Goal: Task Accomplishment & Management: Use online tool/utility

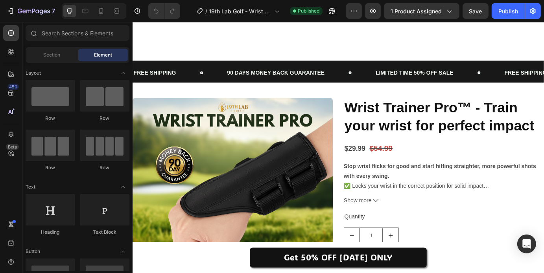
scroll to position [1905, 0]
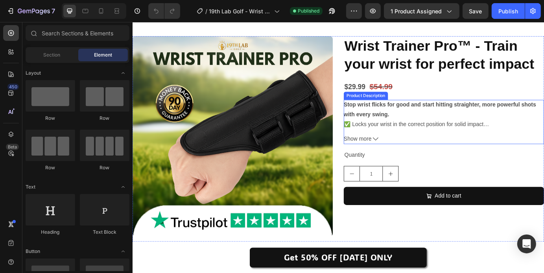
click at [411, 158] on button "Show more" at bounding box center [489, 156] width 230 height 11
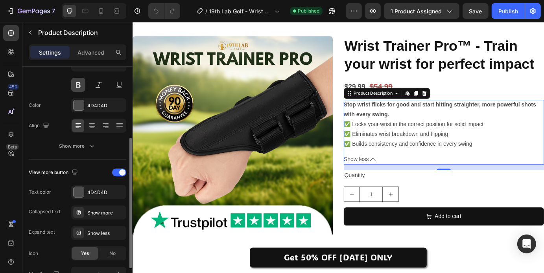
scroll to position [126, 0]
click at [88, 149] on button "Show more" at bounding box center [78, 146] width 98 height 14
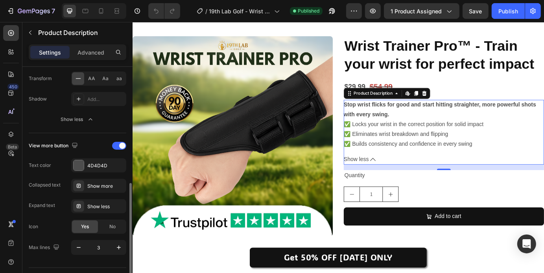
scroll to position [257, 0]
click at [120, 144] on span at bounding box center [122, 145] width 6 height 6
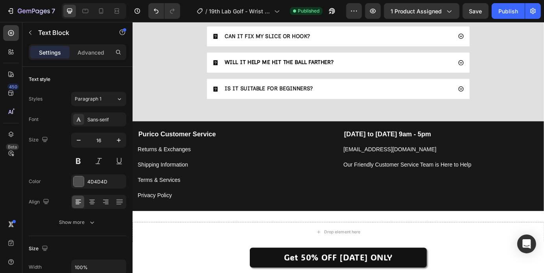
scroll to position [2282, 0]
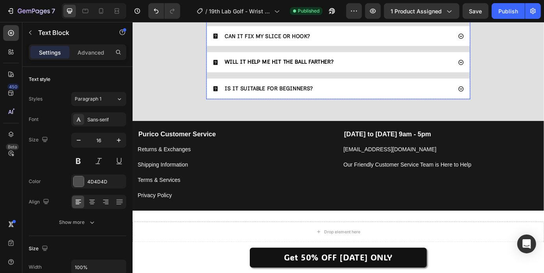
click at [512, 95] on div "IS IT SUITABLE FOR BEGINNERS?" at bounding box center [367, 98] width 301 height 23
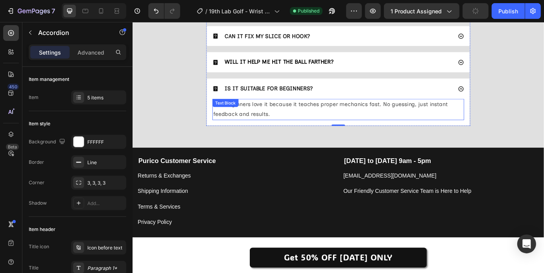
click at [268, 117] on div "Yes! Beginners love it because it teaches proper mechanics fast. No guessing, j…" at bounding box center [368, 122] width 289 height 24
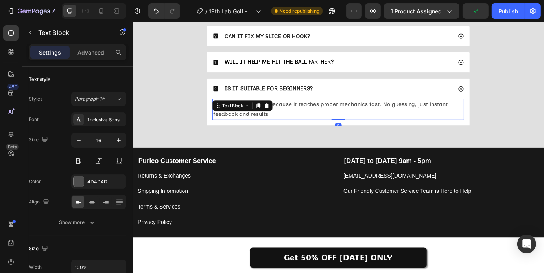
click at [305, 117] on p "Yes! Beginners love it because it teaches proper mechanics fast. No guessing, j…" at bounding box center [368, 121] width 287 height 23
click at [265, 117] on p "Yes! Beginners love it because it teaches proper mechanics fast. No guessing, j…" at bounding box center [368, 121] width 287 height 23
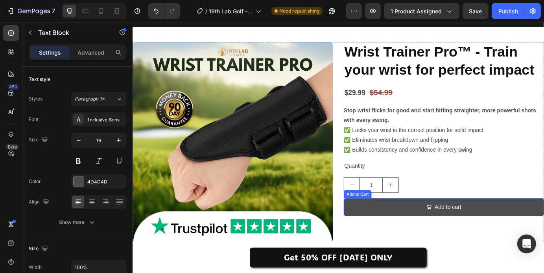
scroll to position [1898, 0]
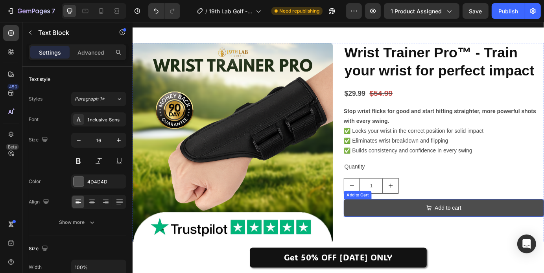
click at [449, 234] on button "Add to cart" at bounding box center [489, 235] width 230 height 21
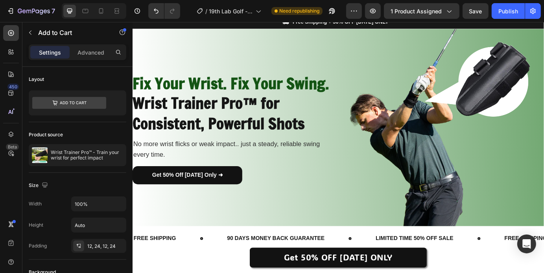
scroll to position [0, 0]
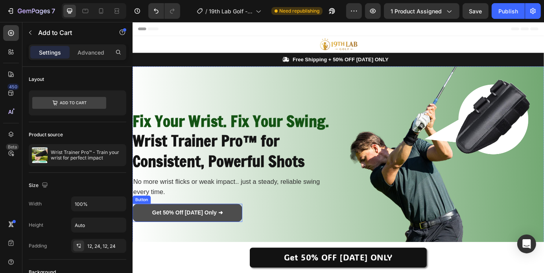
click at [144, 236] on link "Get 50% Off [DATE] Only ➜" at bounding box center [195, 240] width 126 height 21
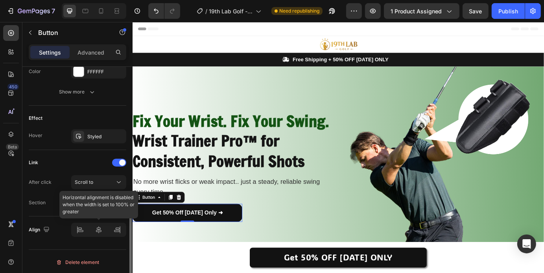
scroll to position [375, 0]
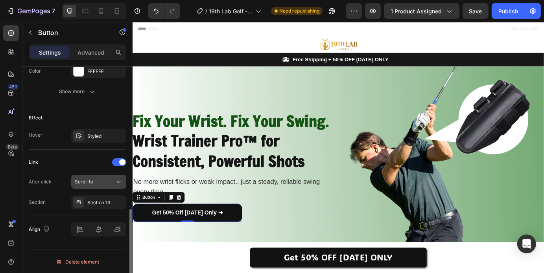
click at [112, 180] on div "Scroll to" at bounding box center [95, 182] width 40 height 7
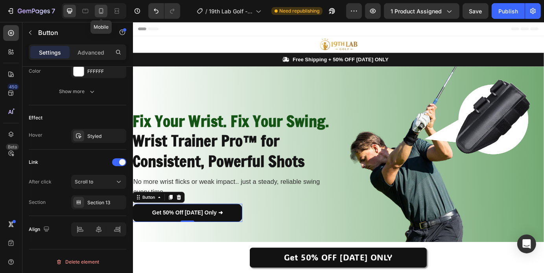
click at [102, 7] on icon at bounding box center [101, 11] width 8 height 8
type input "14"
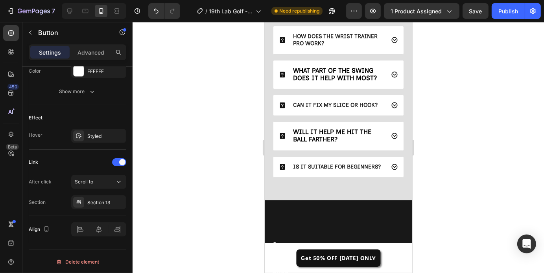
scroll to position [2994, 0]
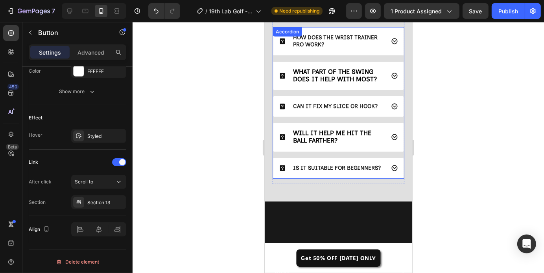
click at [346, 106] on p "CAN IT FIX MY SLICE OR HOOK?" at bounding box center [335, 106] width 85 height 7
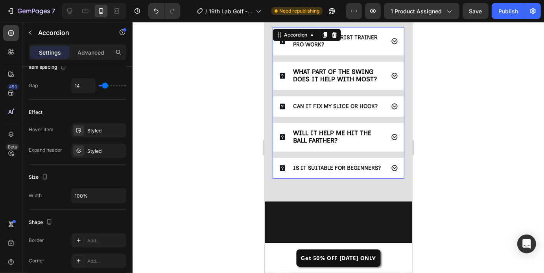
scroll to position [0, 0]
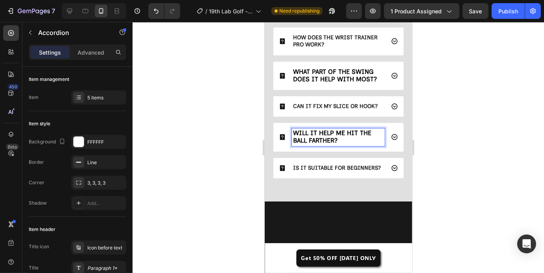
click at [328, 45] on p "HOW DOES THE WRIST TRAINER PRO WORK?" at bounding box center [338, 41] width 90 height 14
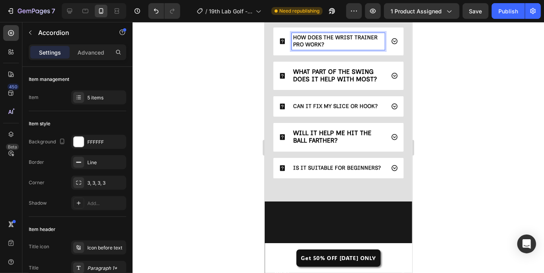
click at [314, 43] on strong "HOW DOES THE WRIST TRAINER PRO WORK?" at bounding box center [335, 41] width 85 height 14
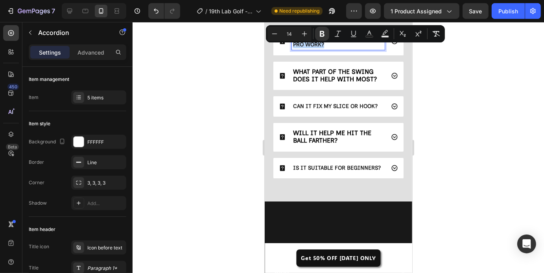
type input "16"
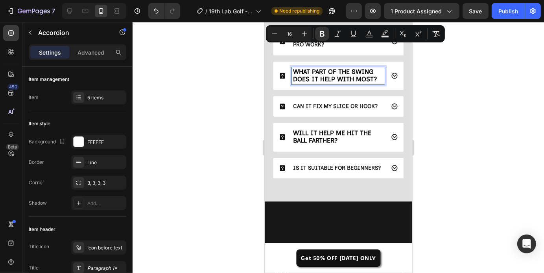
click at [316, 76] on span "WHAT PART OF THE SWING DOES IT HELP WITH MOST?" at bounding box center [335, 75] width 84 height 15
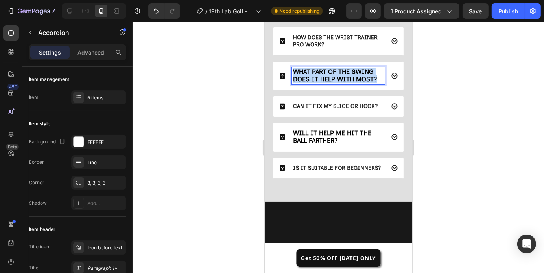
click at [316, 76] on span "WHAT PART OF THE SWING DOES IT HELP WITH MOST?" at bounding box center [335, 75] width 84 height 15
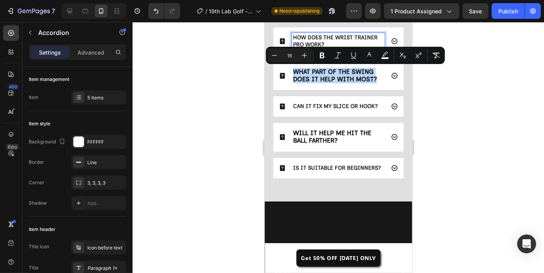
click at [304, 43] on strong "HOW DOES THE WRIST TRAINER PRO WORK?" at bounding box center [335, 41] width 85 height 14
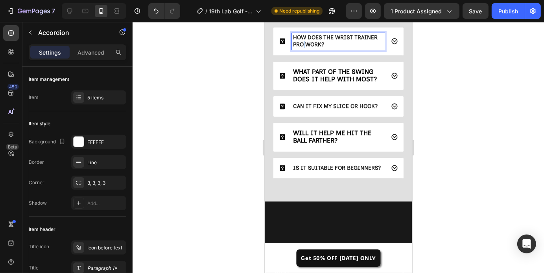
click at [304, 43] on strong "HOW DOES THE WRIST TRAINER PRO WORK?" at bounding box center [335, 41] width 85 height 14
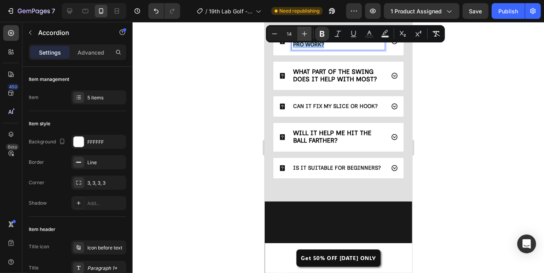
click at [301, 33] on icon "Editor contextual toolbar" at bounding box center [304, 34] width 8 height 8
type input "16"
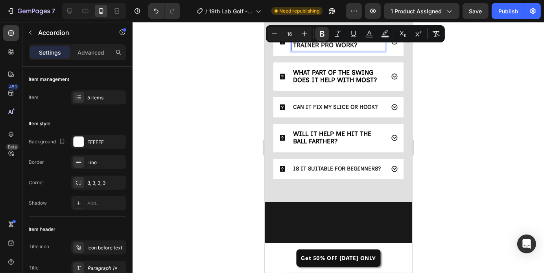
click at [307, 103] on p "CAN IT FIX MY SLICE OR HOOK?" at bounding box center [335, 106] width 85 height 7
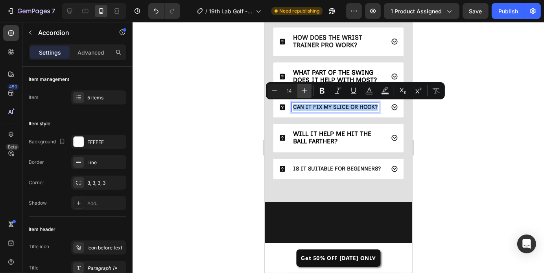
click at [305, 93] on icon "Editor contextual toolbar" at bounding box center [304, 91] width 8 height 8
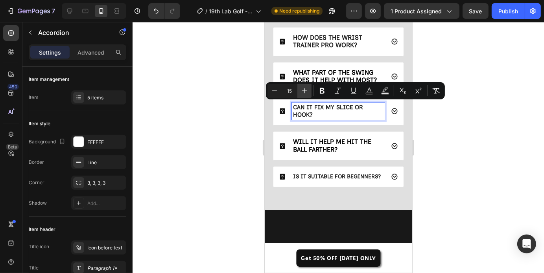
click at [305, 93] on icon "Editor contextual toolbar" at bounding box center [304, 91] width 8 height 8
type input "16"
click at [368, 87] on icon "Editor contextual toolbar" at bounding box center [369, 91] width 8 height 8
type input "242424"
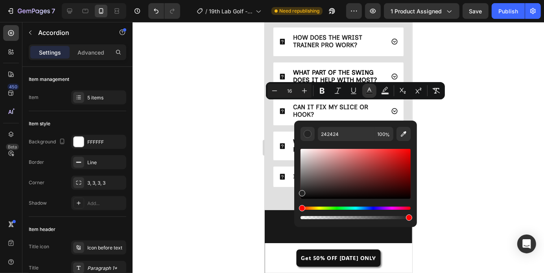
click at [320, 65] on div "WHAT PART OF THE SWING DOES IT HELP WITH MOST?" at bounding box center [338, 76] width 130 height 28
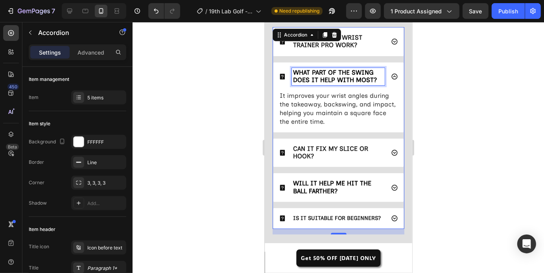
click at [322, 68] on span "WHAT PART OF THE SWING DOES IT HELP WITH MOST?" at bounding box center [335, 75] width 84 height 15
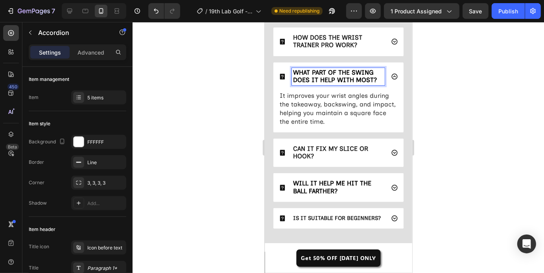
click at [322, 68] on span "WHAT PART OF THE SWING DOES IT HELP WITH MOST?" at bounding box center [335, 75] width 84 height 15
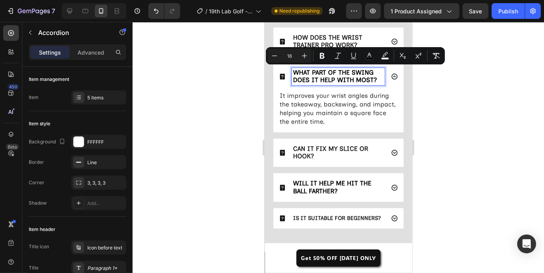
click at [307, 149] on span "CAN IT FIX MY SLICE OR HOOK?" at bounding box center [330, 152] width 75 height 15
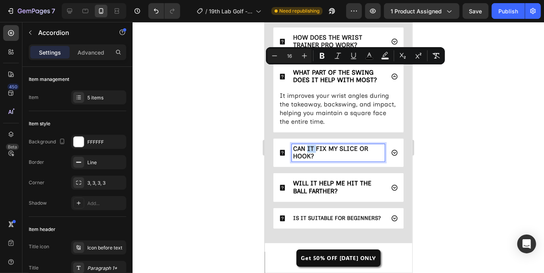
click at [307, 149] on span "CAN IT FIX MY SLICE OR HOOK?" at bounding box center [330, 152] width 75 height 15
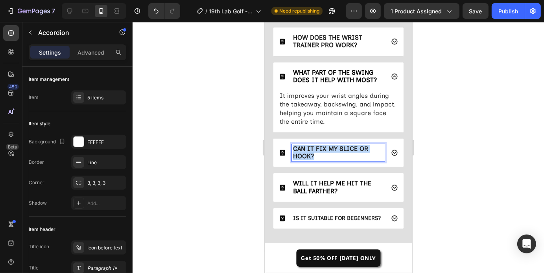
click at [307, 149] on span "CAN IT FIX MY SLICE OR HOOK?" at bounding box center [330, 152] width 75 height 15
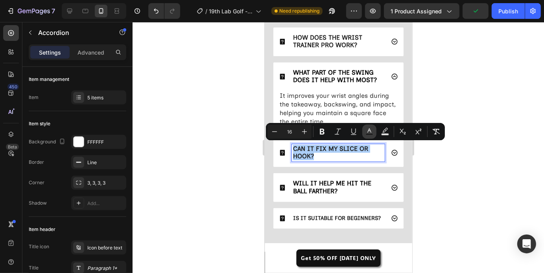
click at [365, 131] on button "Text Color" at bounding box center [369, 132] width 14 height 14
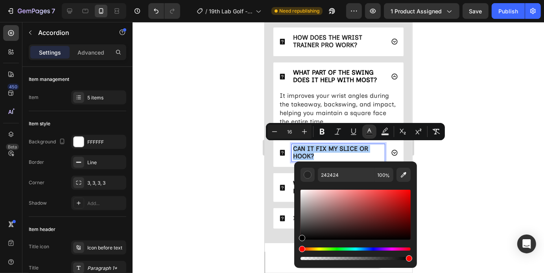
drag, startPoint x: 301, startPoint y: 236, endPoint x: 295, endPoint y: 242, distance: 8.4
click at [295, 242] on div "242424 100 %" at bounding box center [355, 212] width 123 height 100
type input "000000"
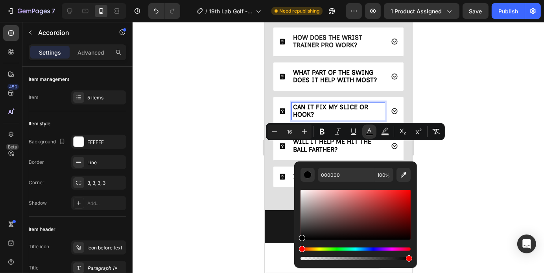
click at [217, 211] on div at bounding box center [338, 147] width 411 height 251
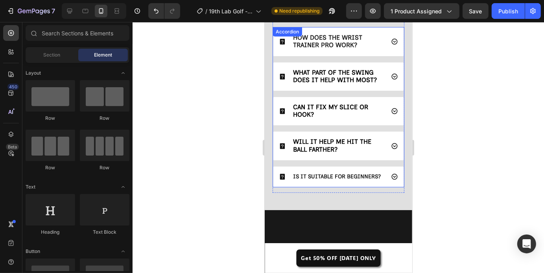
click at [314, 174] on p "IS IT SUITABLE FOR BEGINNERS?" at bounding box center [337, 176] width 88 height 7
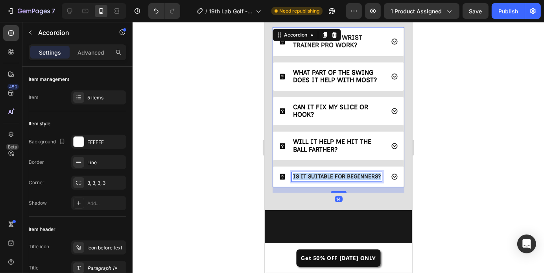
click at [314, 174] on p "IS IT SUITABLE FOR BEGINNERS?" at bounding box center [337, 176] width 88 height 7
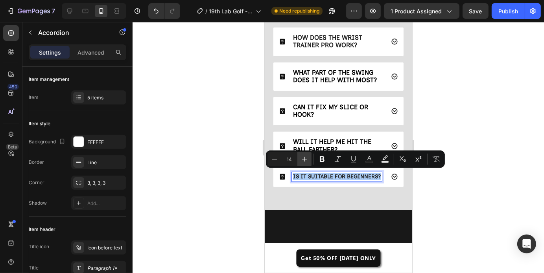
click at [306, 163] on button "Plus" at bounding box center [304, 159] width 14 height 14
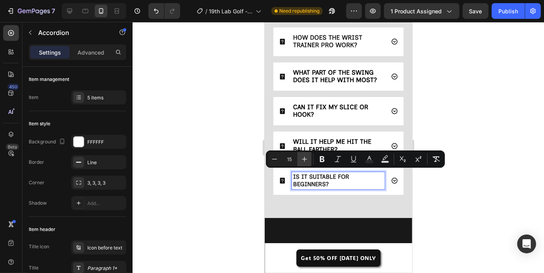
click at [306, 163] on button "Plus" at bounding box center [304, 159] width 14 height 14
type input "16"
click at [369, 156] on icon "Editor contextual toolbar" at bounding box center [369, 158] width 4 height 4
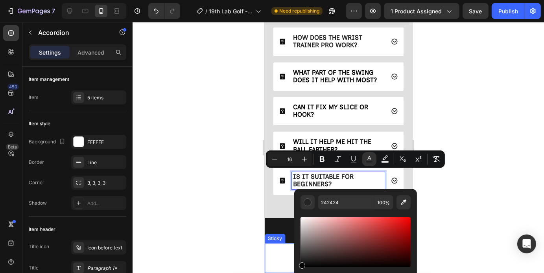
drag, startPoint x: 28, startPoint y: 251, endPoint x: 285, endPoint y: 278, distance: 258.6
click at [285, 0] on html "7 Version history / 19th Lab Golf - Wrist Trainer Pro Need republishing Preview…" at bounding box center [272, 0] width 544 height 0
type input "000000"
click at [309, 104] on span "CAN IT FIX MY SLICE OR HOOK?" at bounding box center [330, 110] width 75 height 15
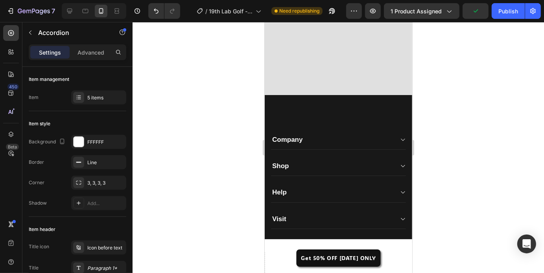
scroll to position [3195, 0]
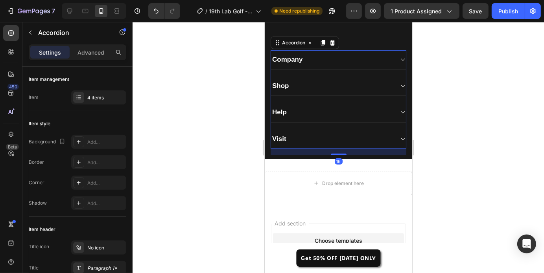
click at [399, 57] on icon at bounding box center [402, 59] width 6 height 6
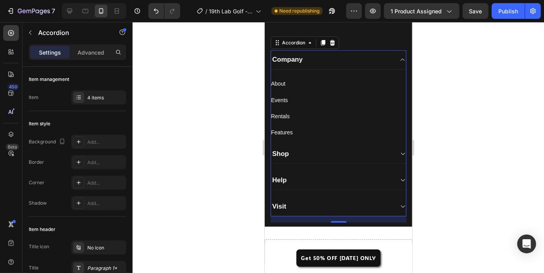
click at [399, 154] on icon at bounding box center [402, 154] width 6 height 6
click at [68, 15] on div at bounding box center [69, 11] width 13 height 13
type input "0"
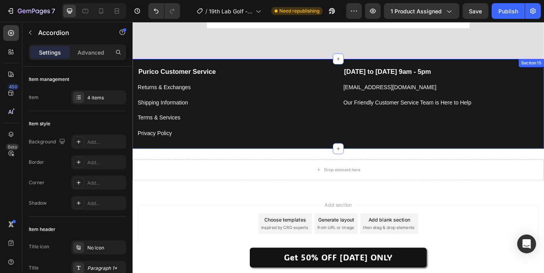
scroll to position [2933, 0]
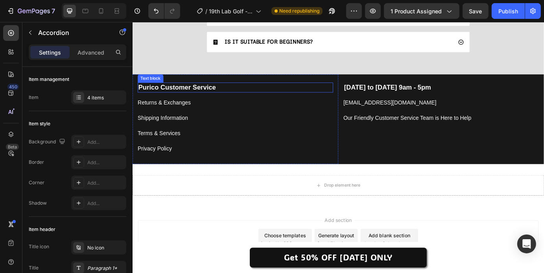
click at [149, 96] on strong "Purico Customer Service" at bounding box center [183, 96] width 89 height 8
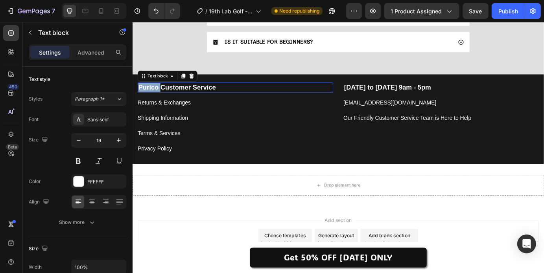
click at [149, 96] on strong "Purico Customer Service" at bounding box center [183, 96] width 89 height 8
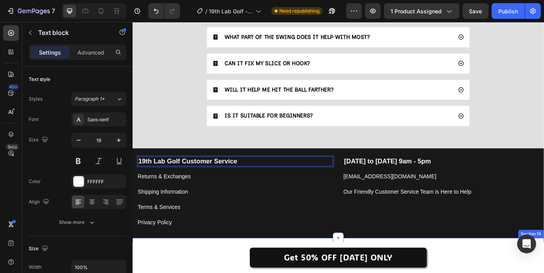
scroll to position [2847, 0]
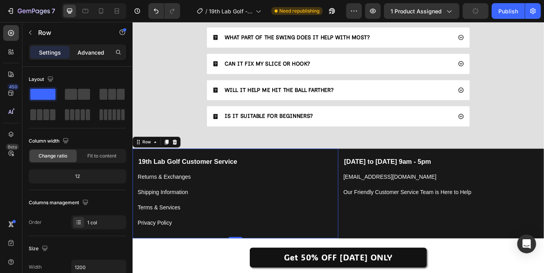
click at [80, 50] on p "Advanced" at bounding box center [90, 52] width 27 height 8
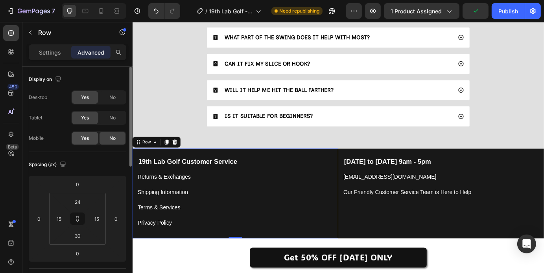
click at [90, 136] on div "Yes" at bounding box center [85, 138] width 26 height 13
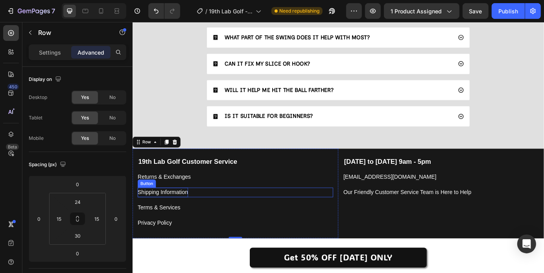
click at [160, 215] on p "Shipping Information" at bounding box center [167, 217] width 58 height 11
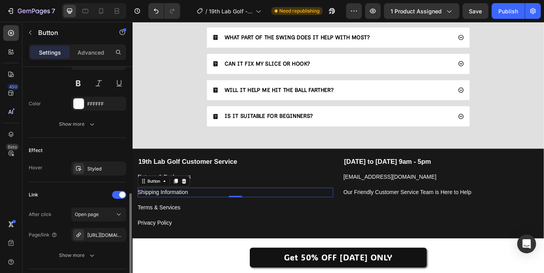
scroll to position [395, 0]
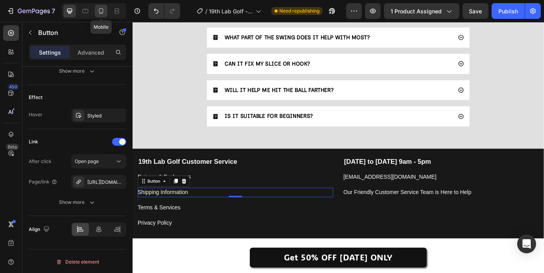
click at [96, 15] on div at bounding box center [101, 11] width 13 height 13
type input "14"
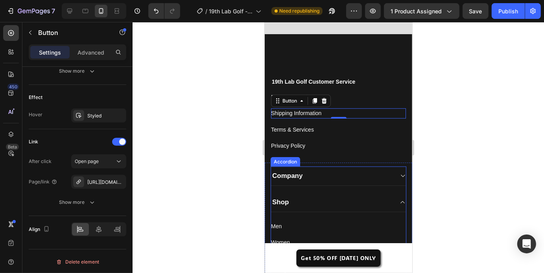
scroll to position [3314, 0]
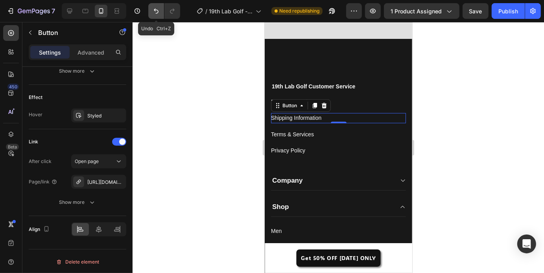
click at [154, 11] on icon "Undo/Redo" at bounding box center [156, 11] width 8 height 8
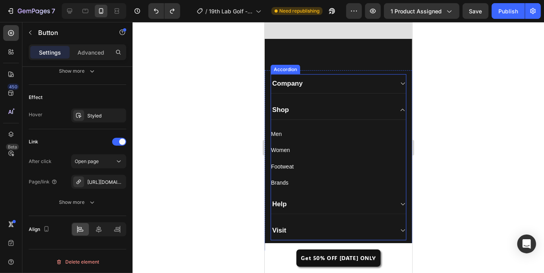
click at [392, 80] on div "Company" at bounding box center [338, 83] width 135 height 19
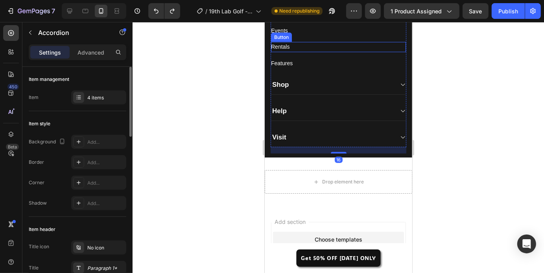
scroll to position [3408, 0]
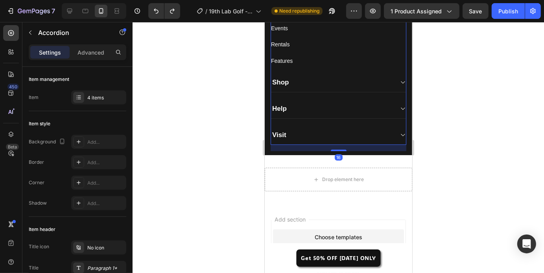
click at [389, 86] on div "Shop" at bounding box center [338, 82] width 135 height 19
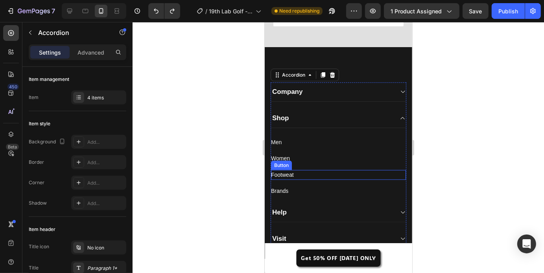
scroll to position [3326, 0]
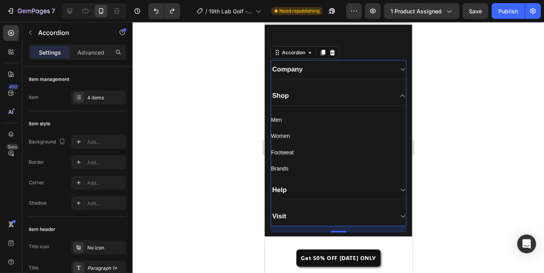
click at [236, 224] on div at bounding box center [338, 147] width 411 height 251
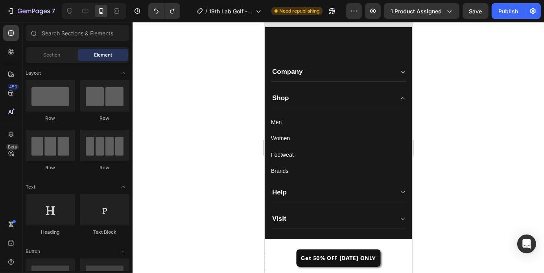
click at [517, 137] on div at bounding box center [338, 147] width 411 height 251
click at [74, 9] on div at bounding box center [69, 11] width 13 height 13
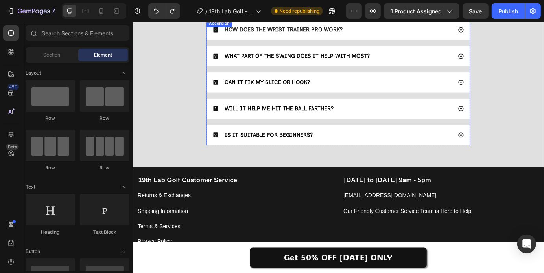
scroll to position [2775, 0]
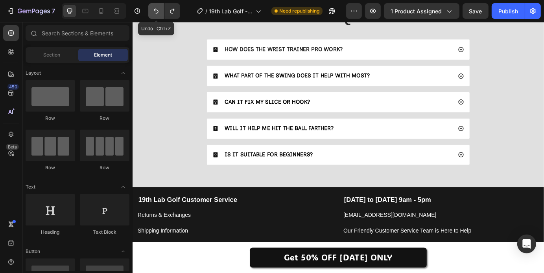
click at [154, 12] on icon "Undo/Redo" at bounding box center [156, 11] width 8 height 8
click at [155, 15] on icon "Undo/Redo" at bounding box center [156, 11] width 8 height 8
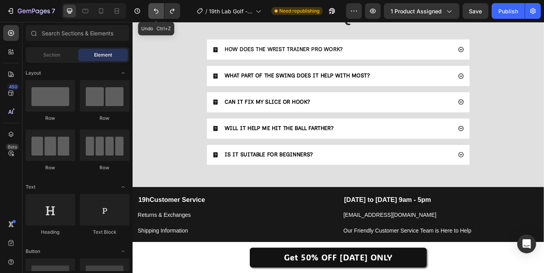
click at [155, 15] on icon "Undo/Redo" at bounding box center [156, 11] width 8 height 8
click at [153, 12] on icon "Undo/Redo" at bounding box center [156, 11] width 8 height 8
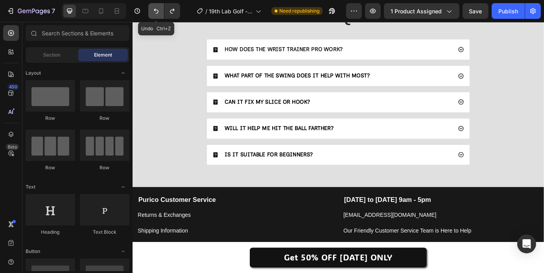
click at [153, 12] on icon "Undo/Redo" at bounding box center [156, 11] width 8 height 8
click at [156, 15] on button "Undo/Redo" at bounding box center [156, 11] width 16 height 16
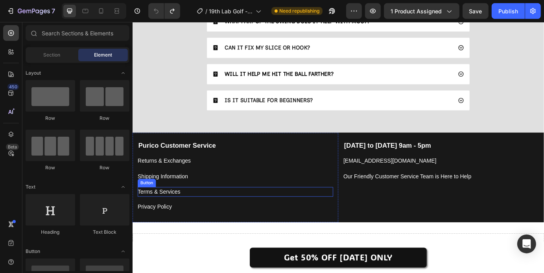
scroll to position [2844, 0]
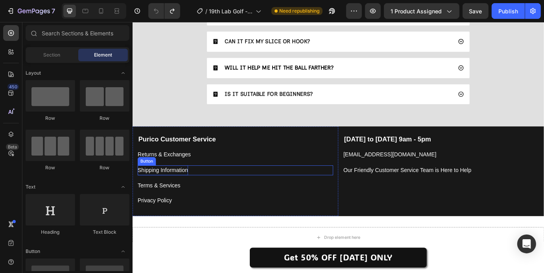
click at [159, 192] on p "Shipping Information" at bounding box center [167, 191] width 58 height 11
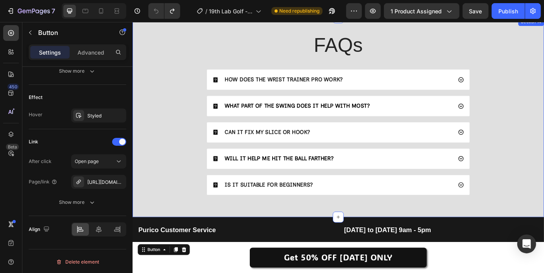
scroll to position [2740, 0]
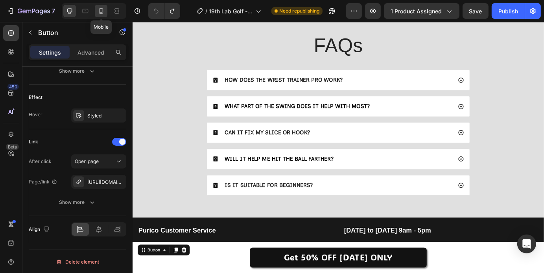
click at [106, 8] on div at bounding box center [101, 11] width 13 height 13
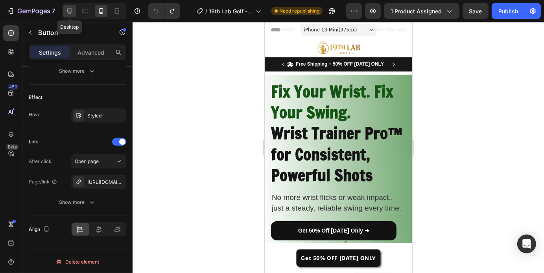
click at [66, 13] on icon at bounding box center [70, 11] width 8 height 8
type input "16"
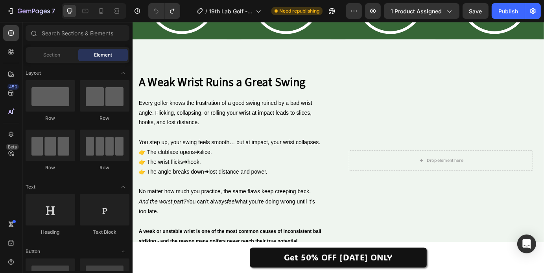
scroll to position [784, 0]
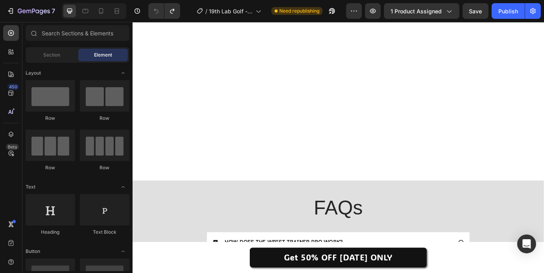
drag, startPoint x: 603, startPoint y: 49, endPoint x: 489, endPoint y: 25, distance: 116.8
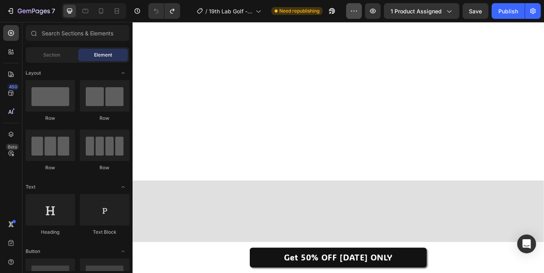
scroll to position [368, 0]
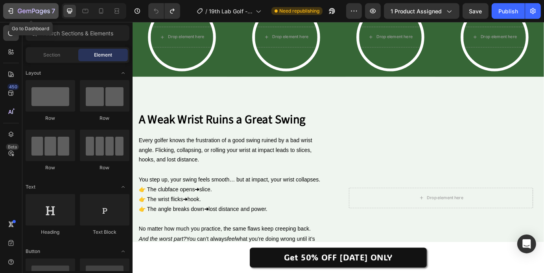
click at [20, 8] on div "7" at bounding box center [36, 10] width 37 height 9
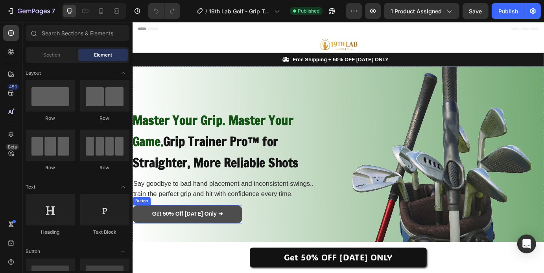
click at [138, 234] on link "Get 50% Off [DATE] Only ➜" at bounding box center [195, 242] width 126 height 21
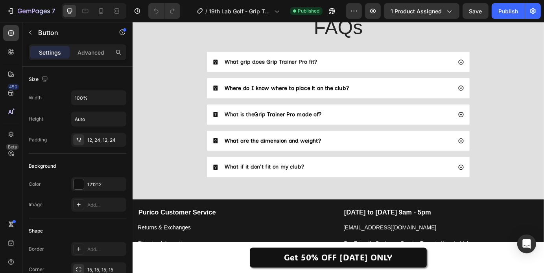
scroll to position [2210, 0]
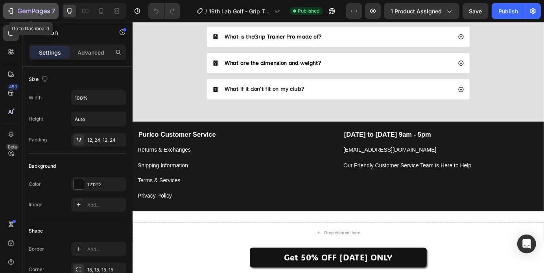
click at [23, 10] on icon "button" at bounding box center [24, 11] width 4 height 4
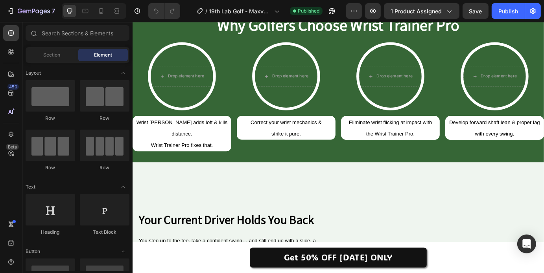
scroll to position [322, 0]
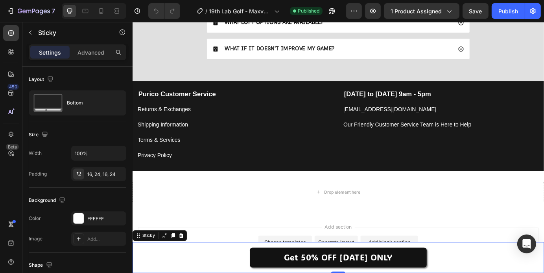
scroll to position [2284, 0]
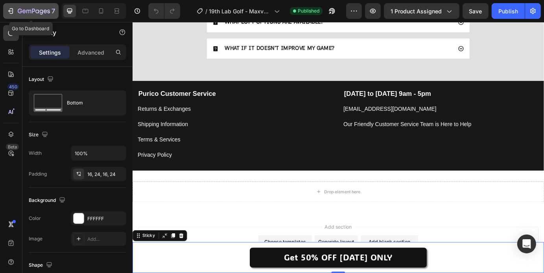
click at [22, 8] on icon "button" at bounding box center [34, 11] width 32 height 7
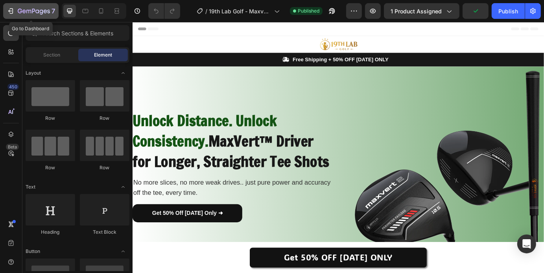
click at [35, 3] on button "7" at bounding box center [30, 11] width 55 height 16
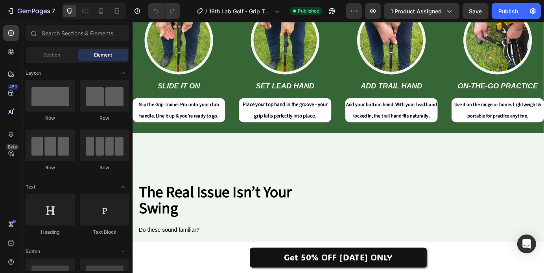
scroll to position [304, 0]
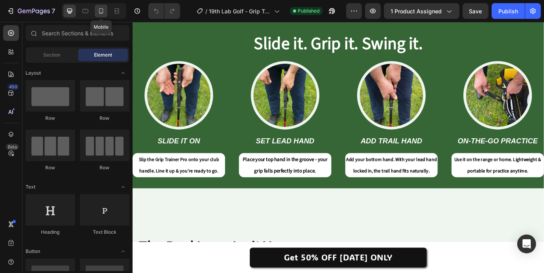
click at [99, 14] on icon at bounding box center [101, 11] width 8 height 8
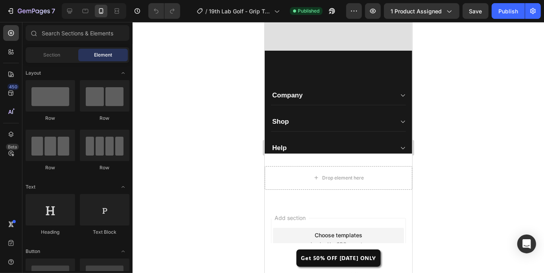
scroll to position [2686, 0]
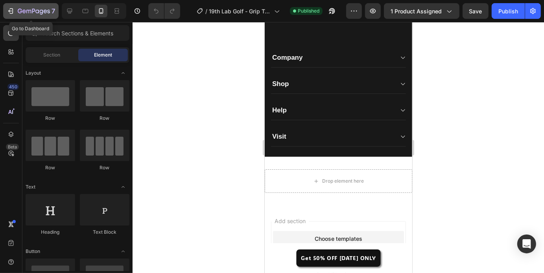
click at [30, 8] on icon "button" at bounding box center [34, 11] width 32 height 7
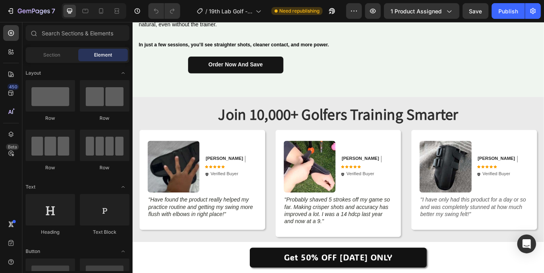
scroll to position [1148, 0]
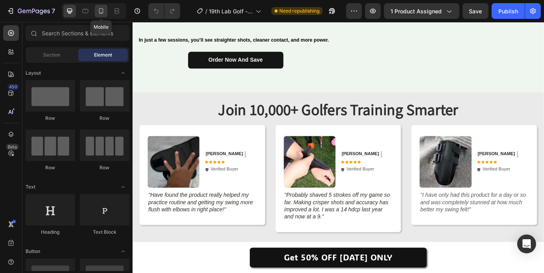
click at [102, 15] on div at bounding box center [101, 11] width 13 height 13
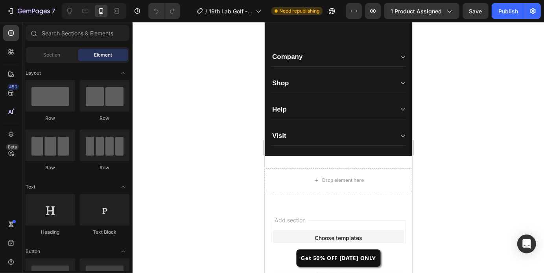
scroll to position [3118, 0]
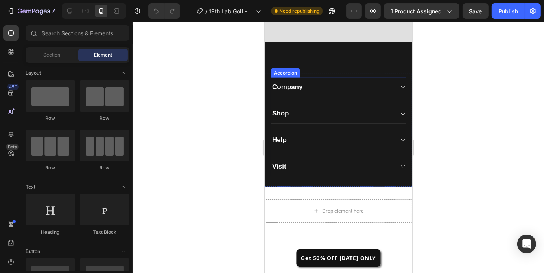
click at [399, 169] on icon at bounding box center [402, 166] width 6 height 6
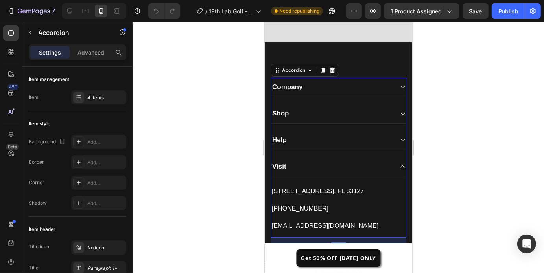
click at [392, 147] on div "Help" at bounding box center [338, 140] width 135 height 19
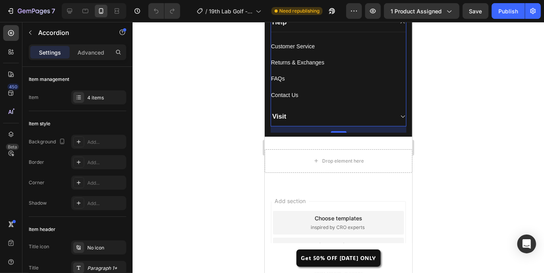
scroll to position [3242, 0]
click at [394, 118] on div "Visit" at bounding box center [338, 116] width 135 height 19
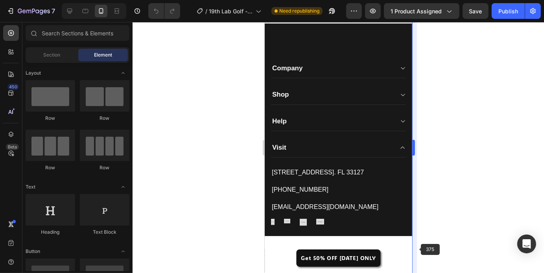
scroll to position [3135, 0]
